Goal: Task Accomplishment & Management: Use online tool/utility

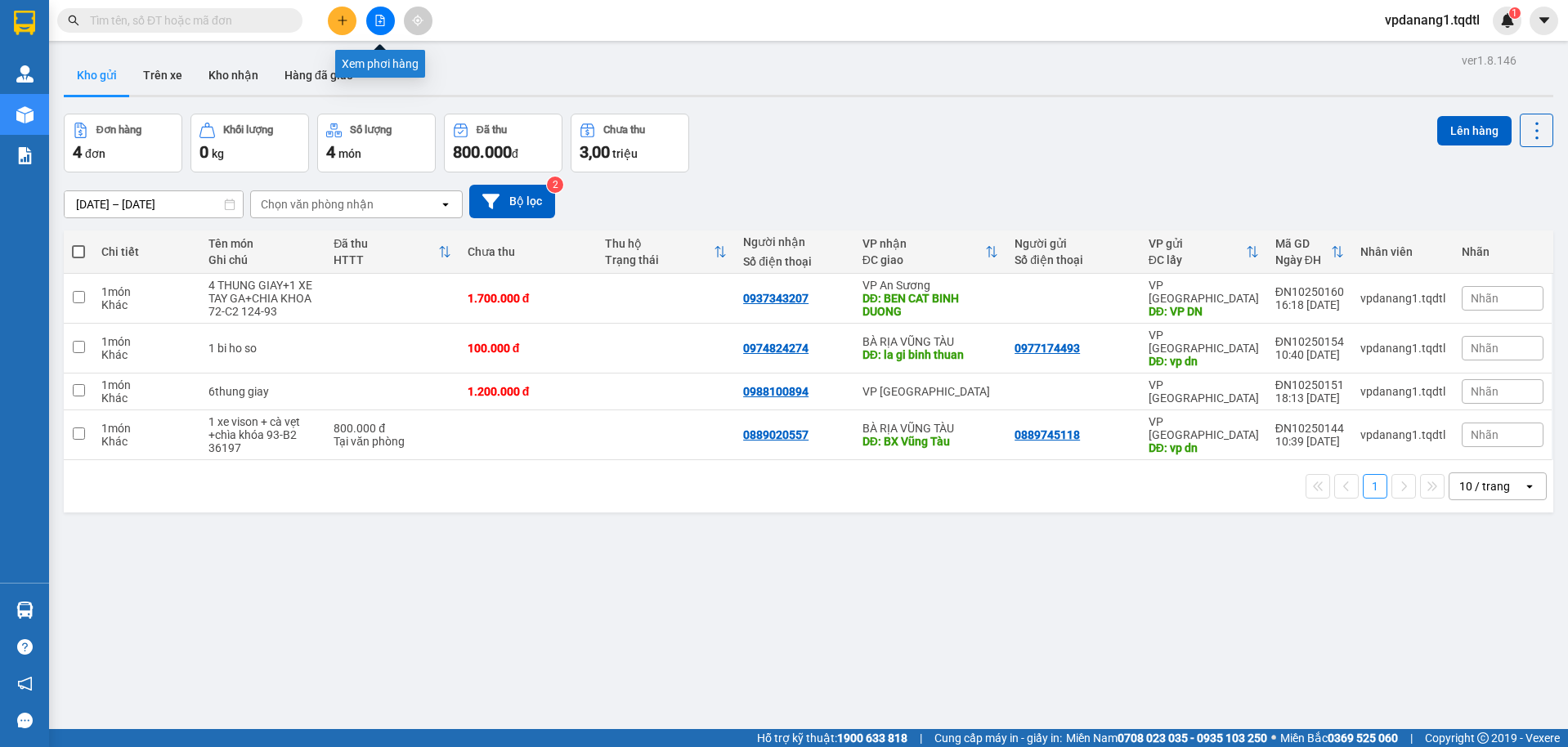
click at [377, 18] on icon "file-add" at bounding box center [380, 21] width 12 height 12
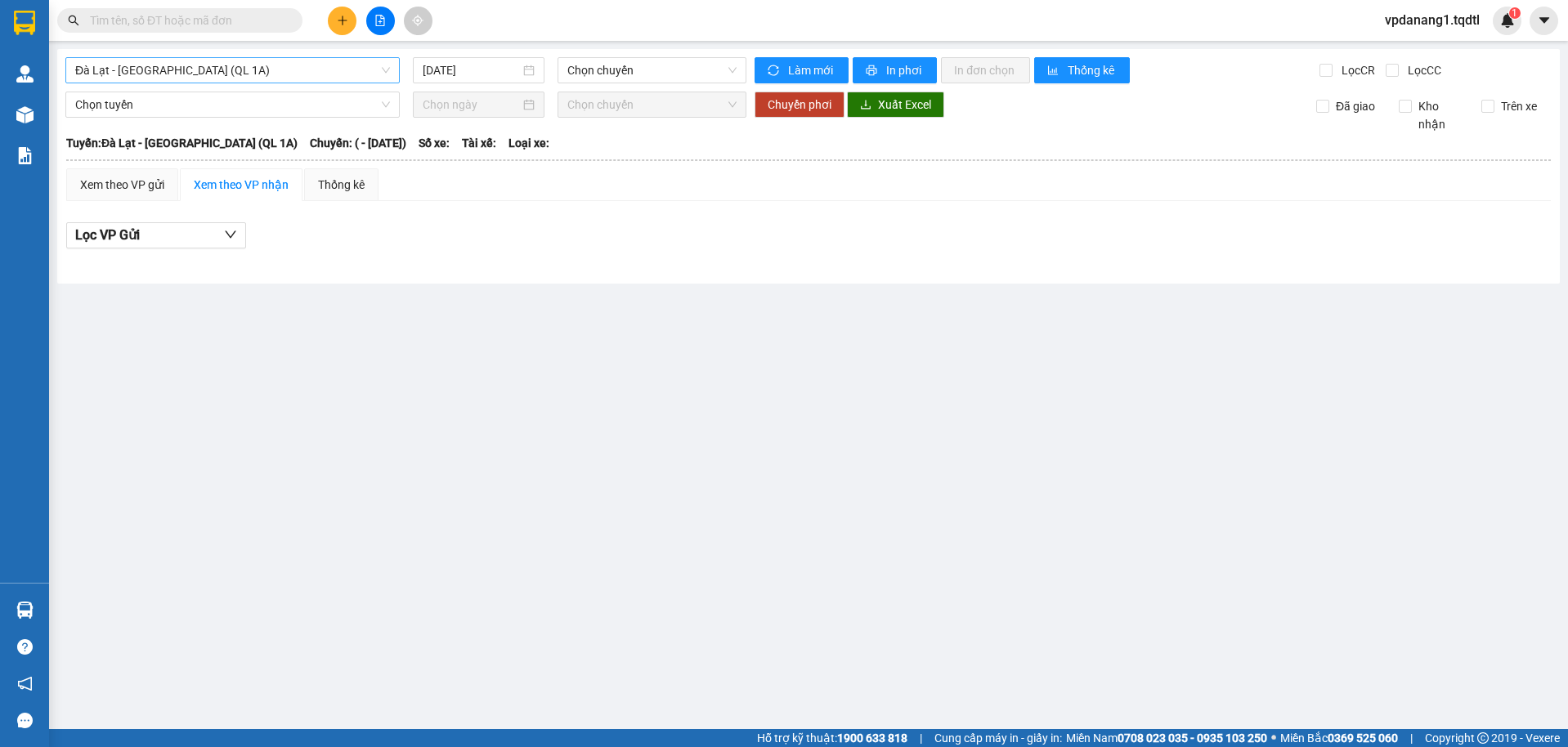
click at [261, 71] on span "Đà Lạt - [GEOGRAPHIC_DATA] (QL 1A)" at bounding box center [232, 71] width 314 height 25
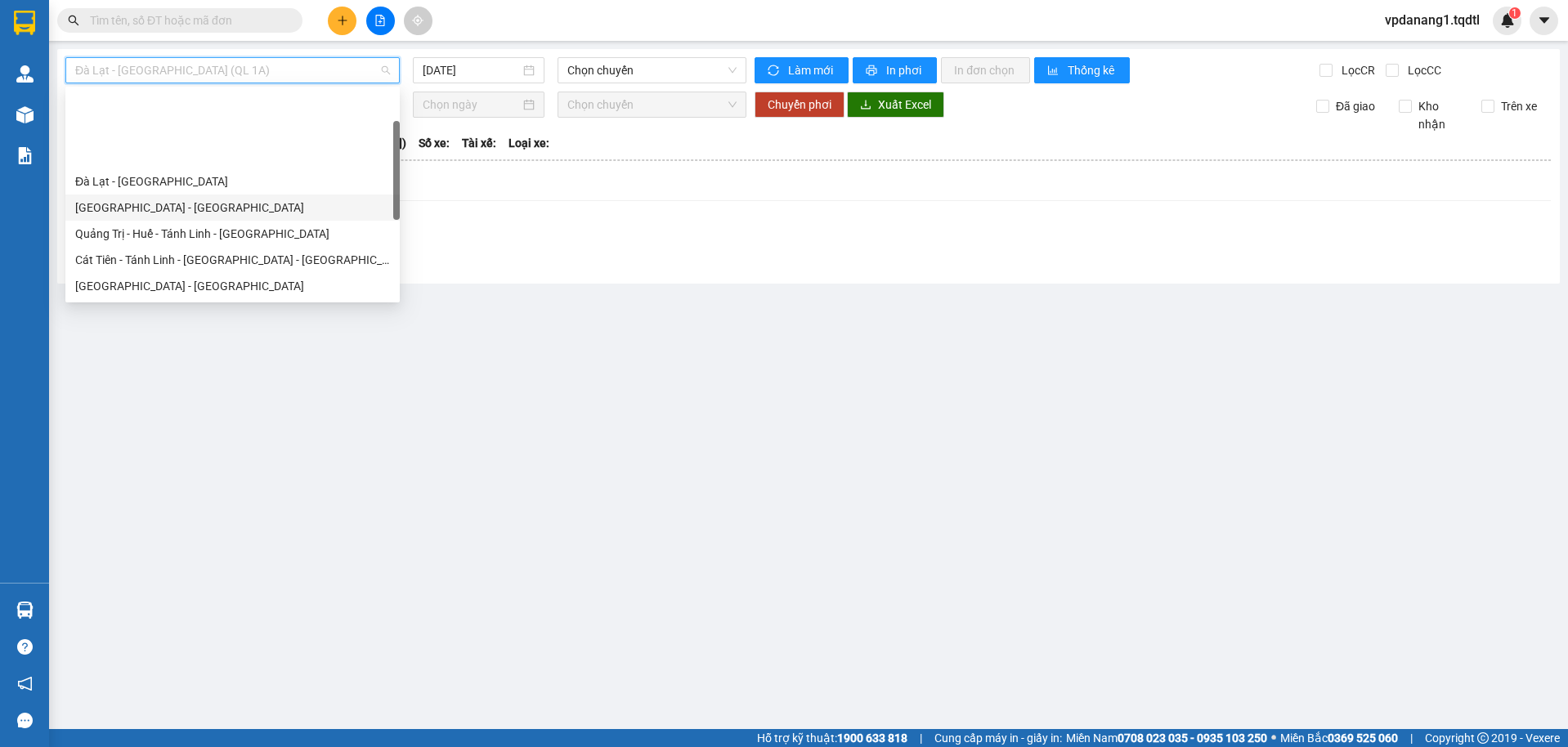
scroll to position [82, 0]
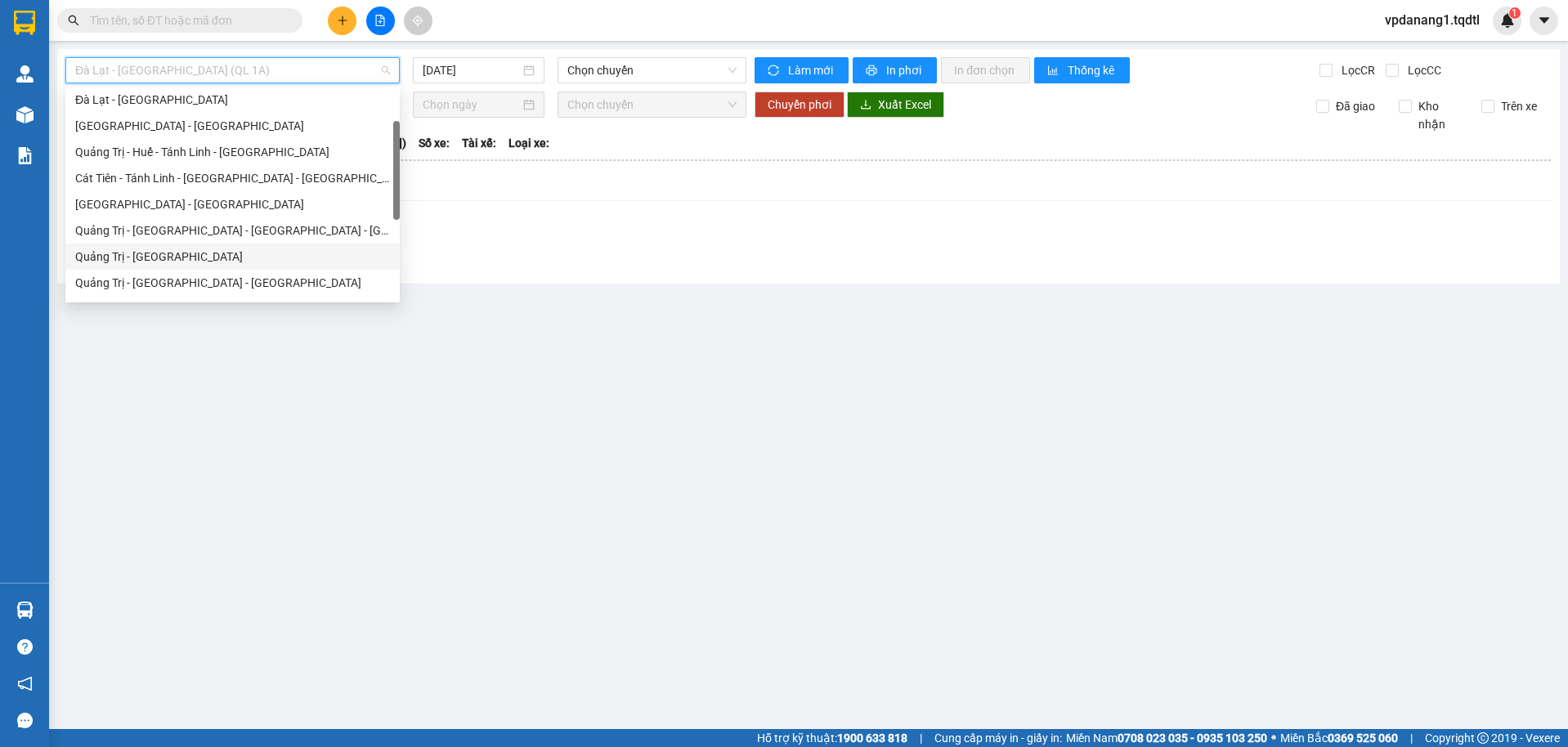
click at [177, 258] on div "Quảng Trị - [GEOGRAPHIC_DATA]" at bounding box center [232, 256] width 314 height 18
type input "[DATE]"
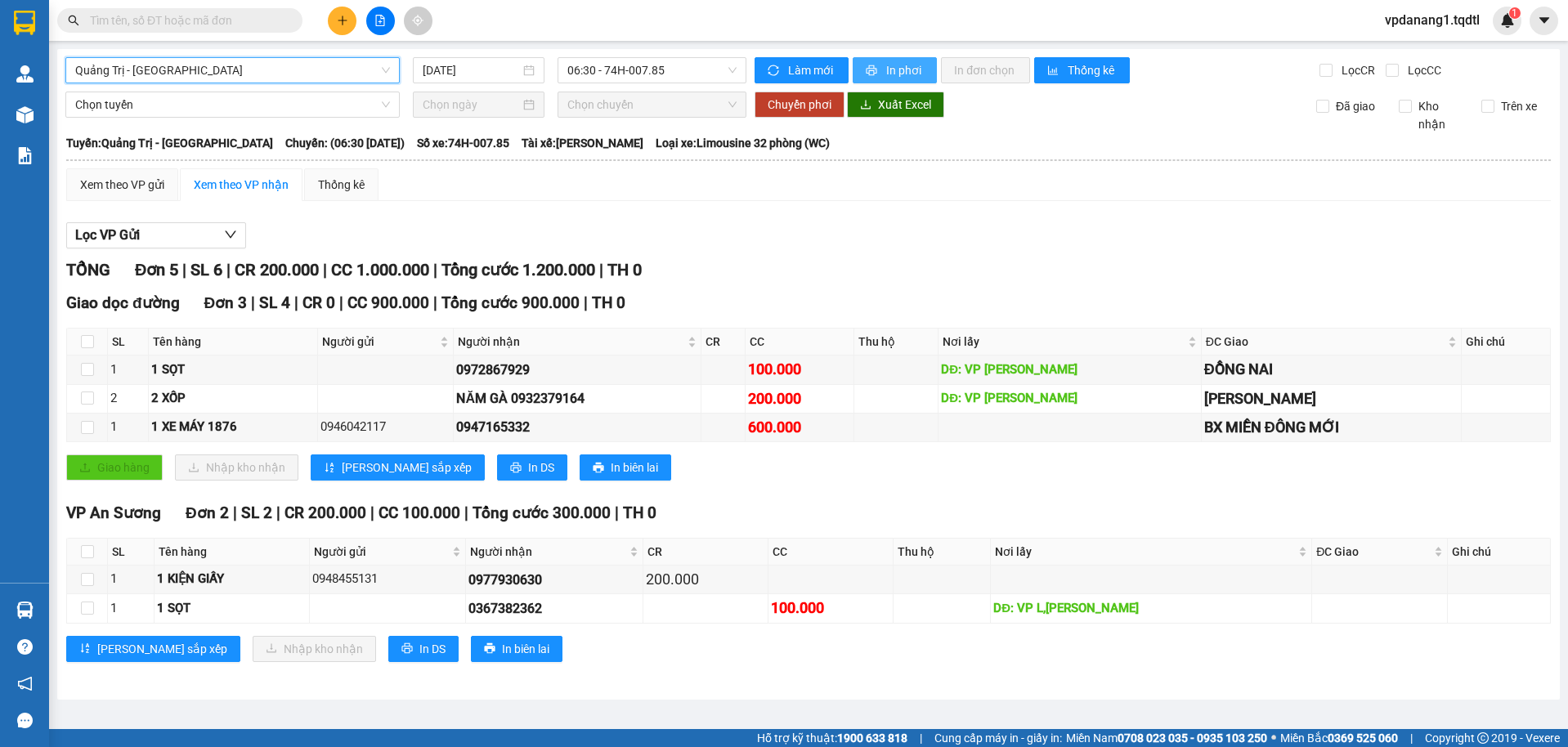
click at [907, 74] on span "In phơi" at bounding box center [904, 71] width 37 height 18
